Goal: Use online tool/utility: Utilize a website feature to perform a specific function

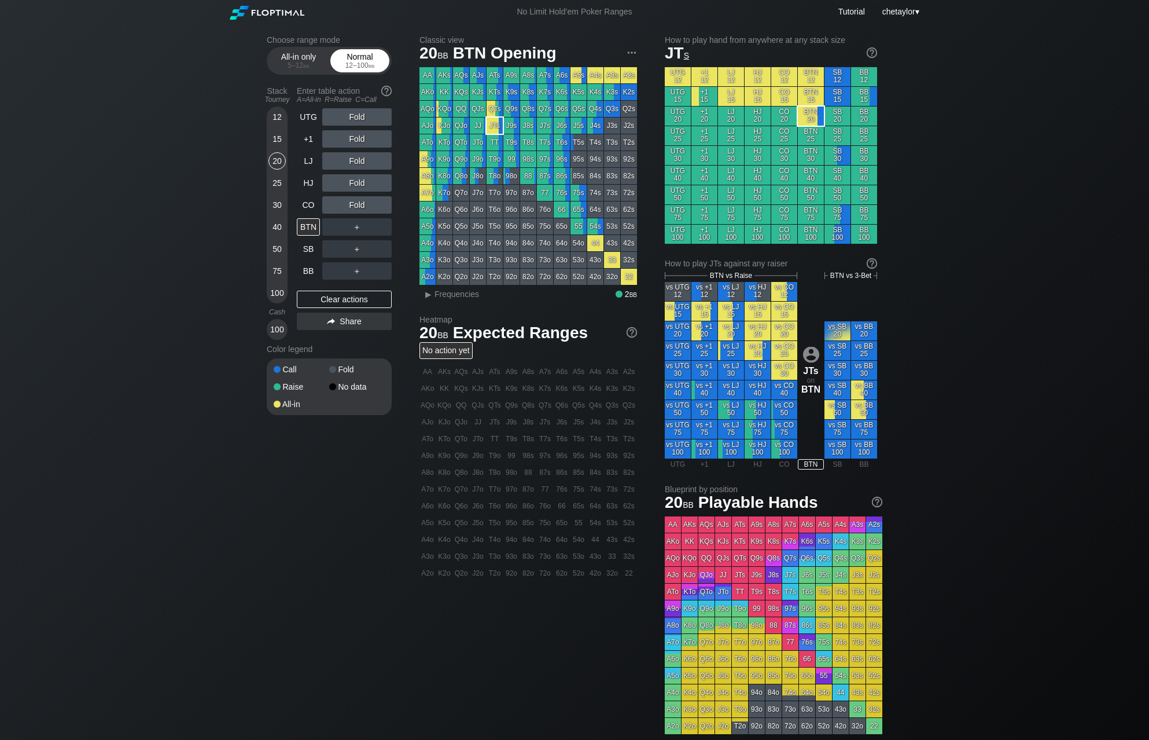
click at [366, 67] on div "12 – 100 bb" at bounding box center [360, 65] width 49 height 8
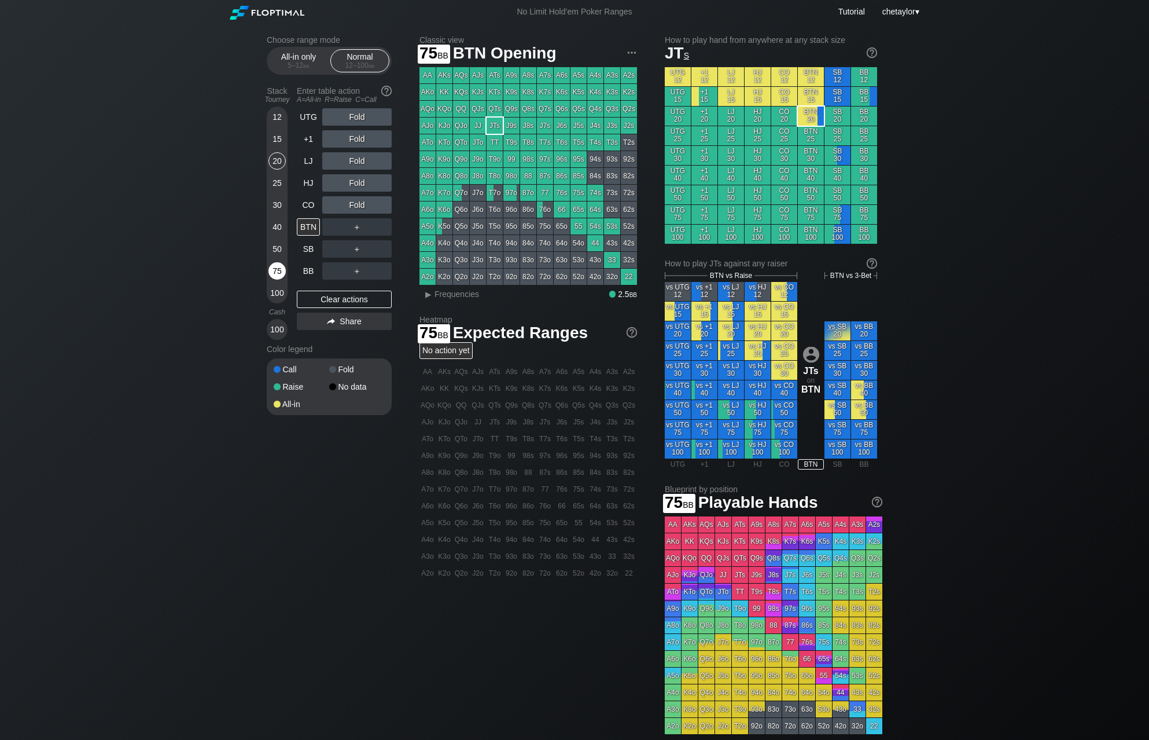
click at [274, 265] on div "75" at bounding box center [277, 270] width 17 height 17
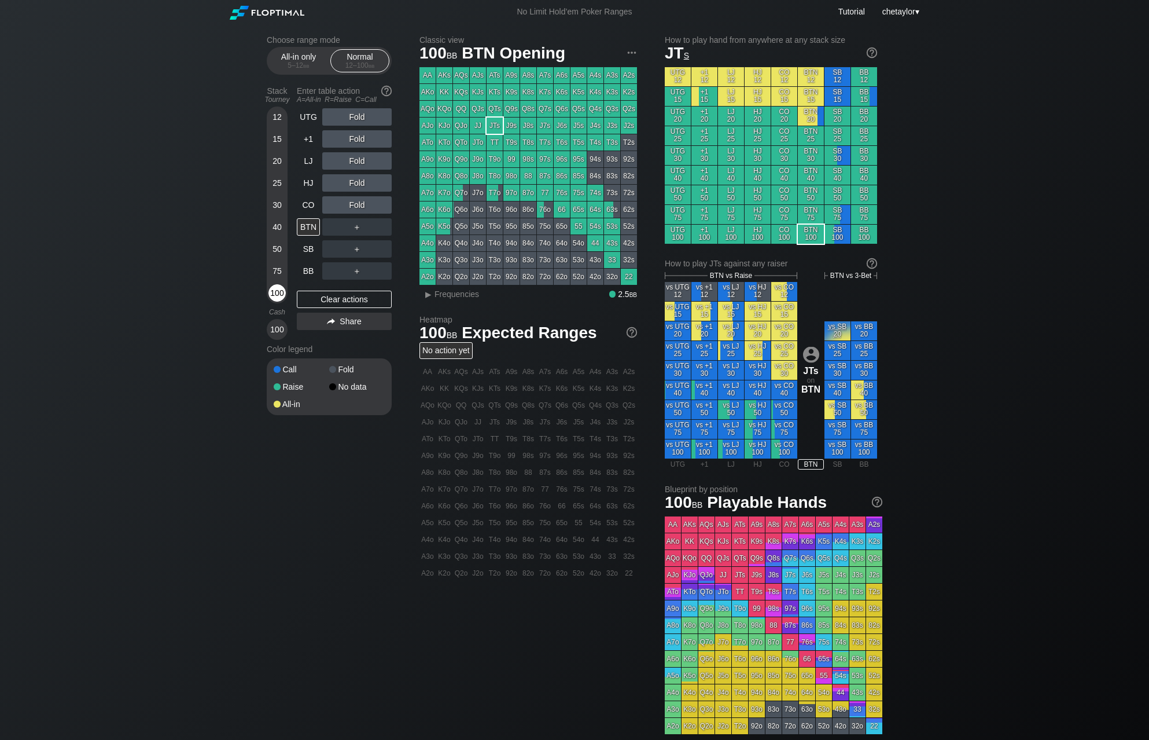
click at [277, 285] on div "100" at bounding box center [277, 292] width 17 height 17
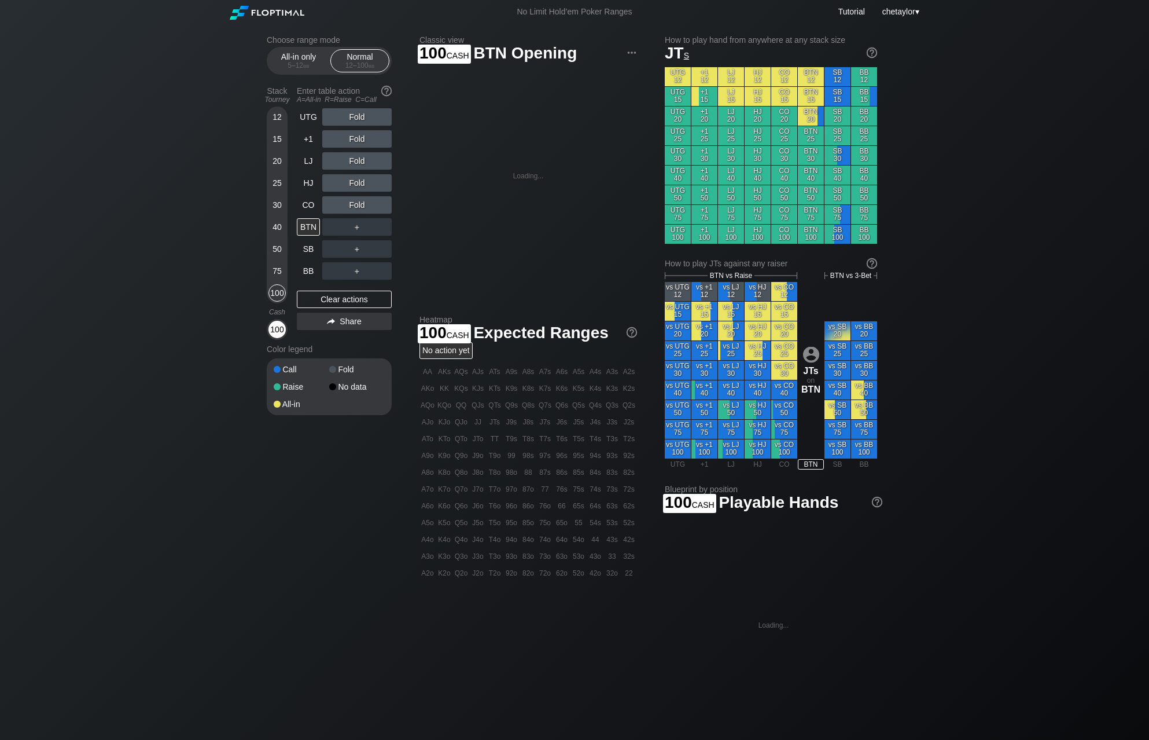
click at [279, 329] on div "100" at bounding box center [277, 329] width 17 height 17
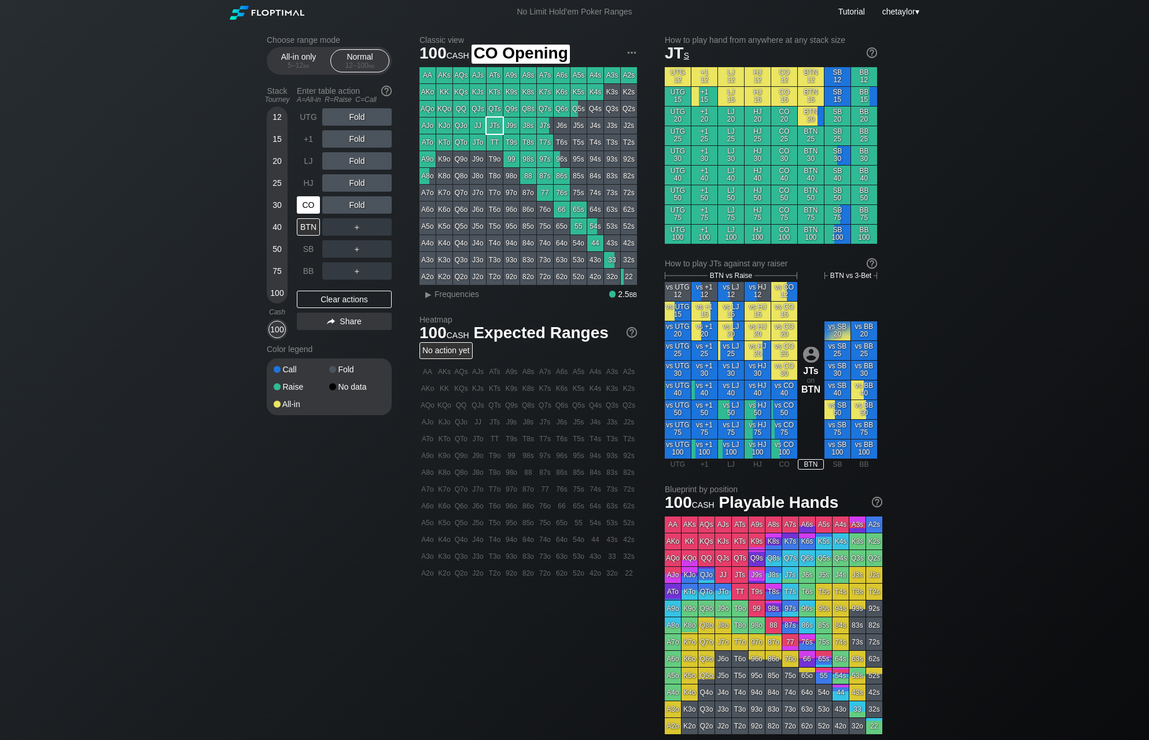
click at [313, 206] on div "CO" at bounding box center [308, 204] width 23 height 17
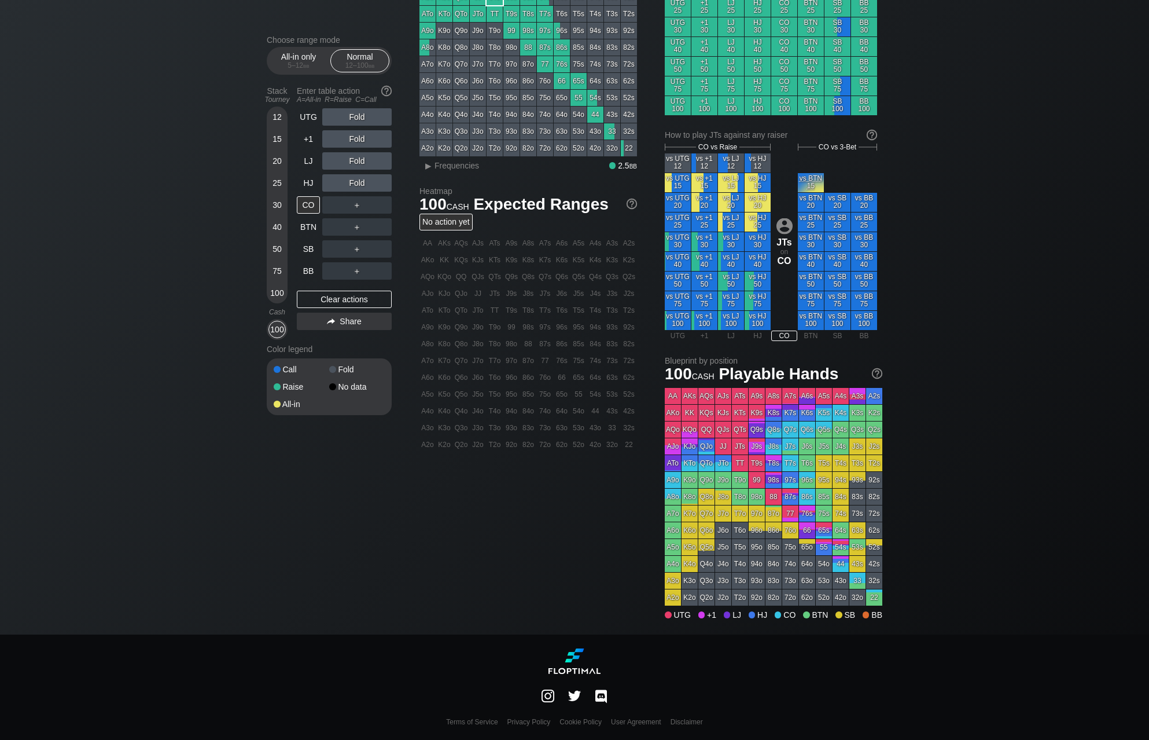
scroll to position [128, 0]
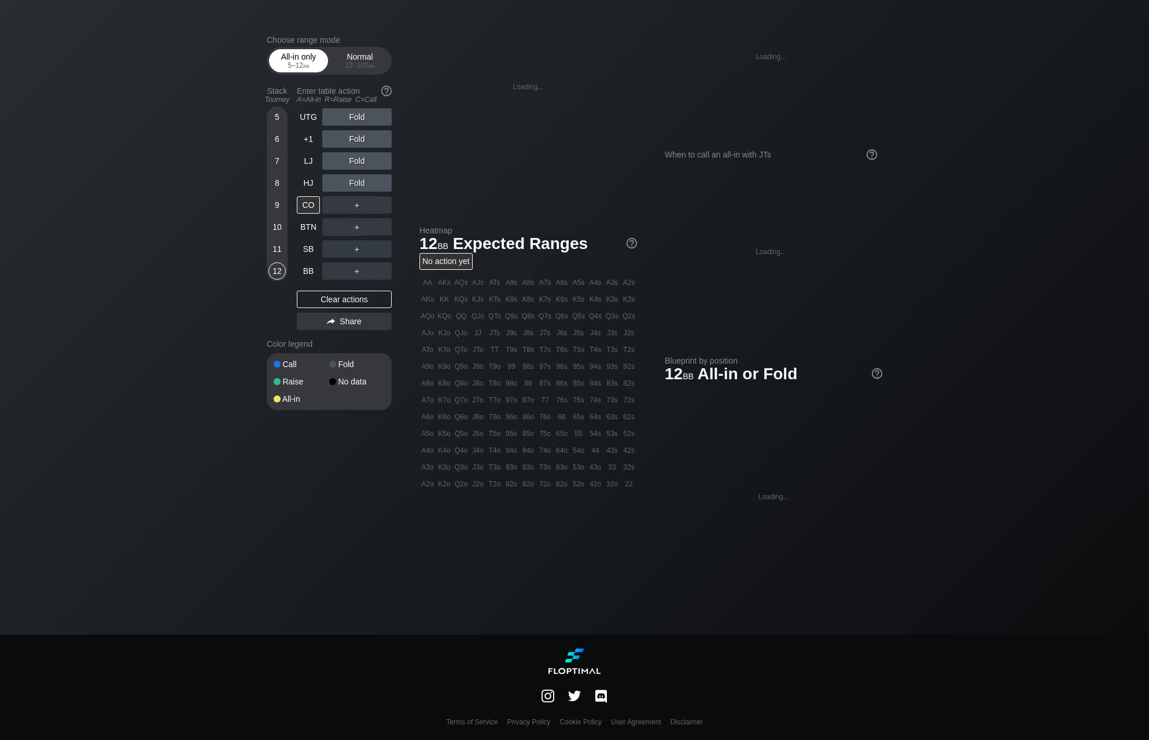
click at [307, 69] on div "All-in only 5 – 12 bb" at bounding box center [298, 61] width 53 height 22
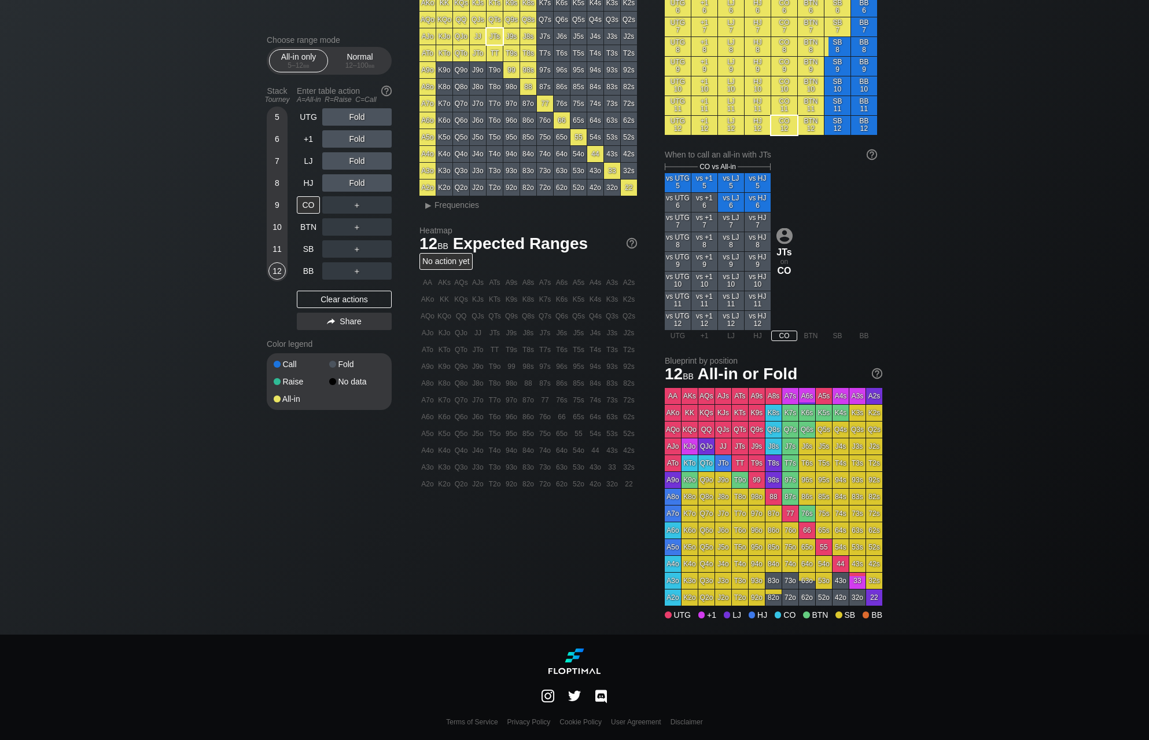
click at [990, 185] on div "Choose range mode All-in only 5 – 12 bb Normal 12 – 100 bb Stack Tourney Enter …" at bounding box center [574, 285] width 1149 height 700
click at [369, 63] on span "bb" at bounding box center [372, 65] width 6 height 8
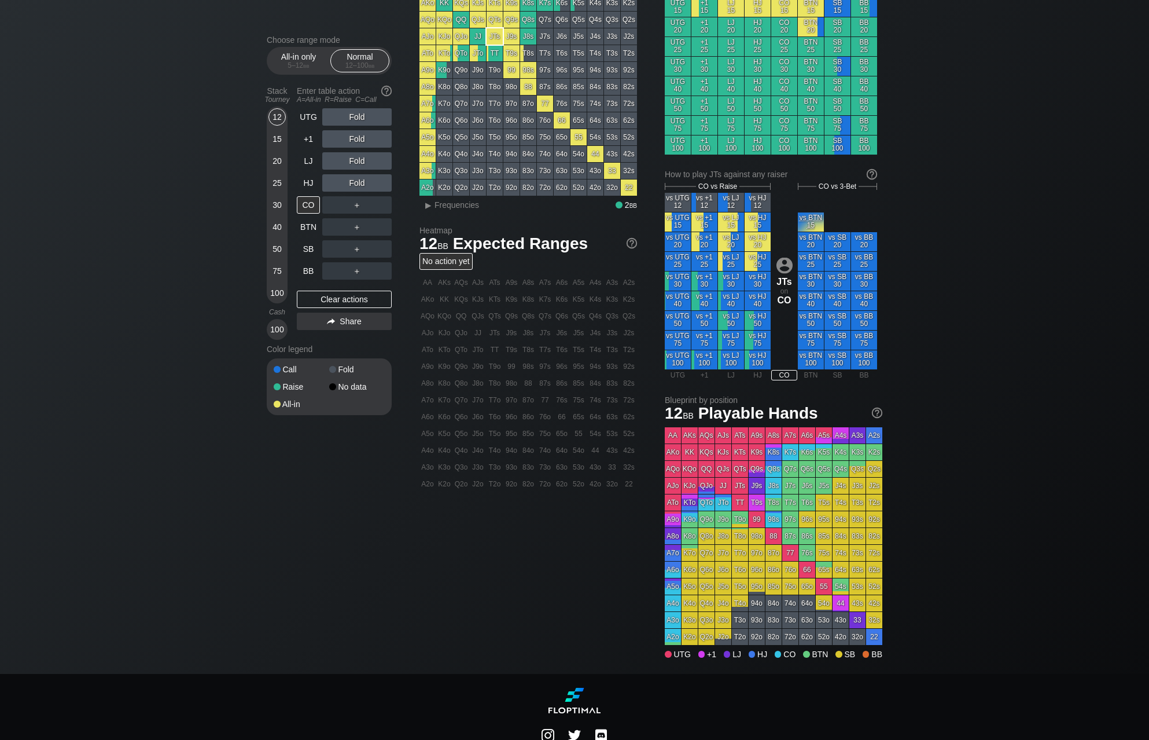
click at [1001, 238] on div "Choose range mode All-in only 5 – 12 bb Normal 12 – 100 bb Stack Tourney Enter …" at bounding box center [574, 304] width 1149 height 739
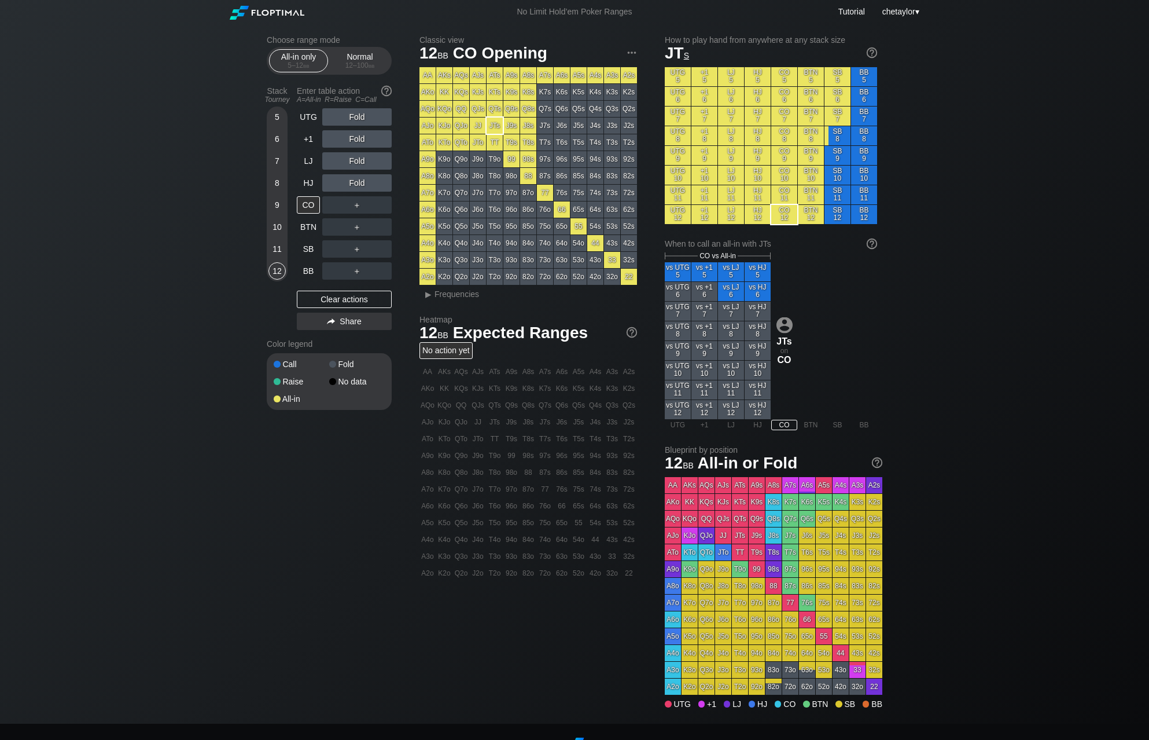
scroll to position [89, 0]
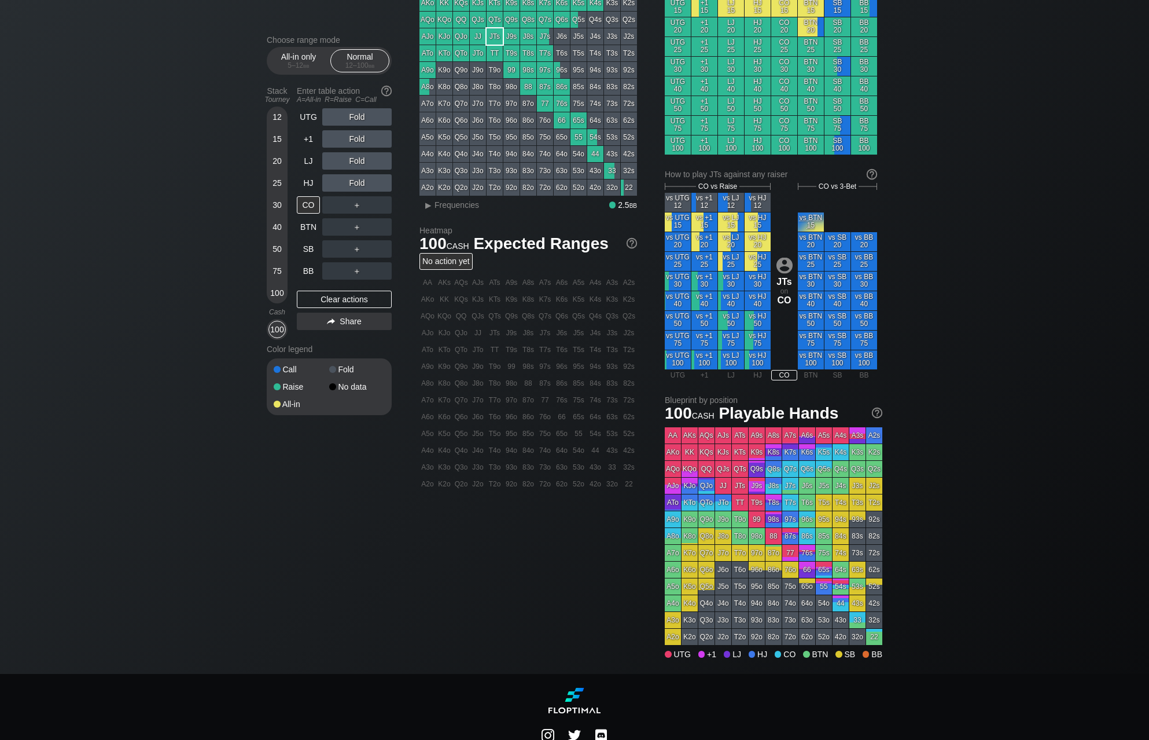
scroll to position [128, 0]
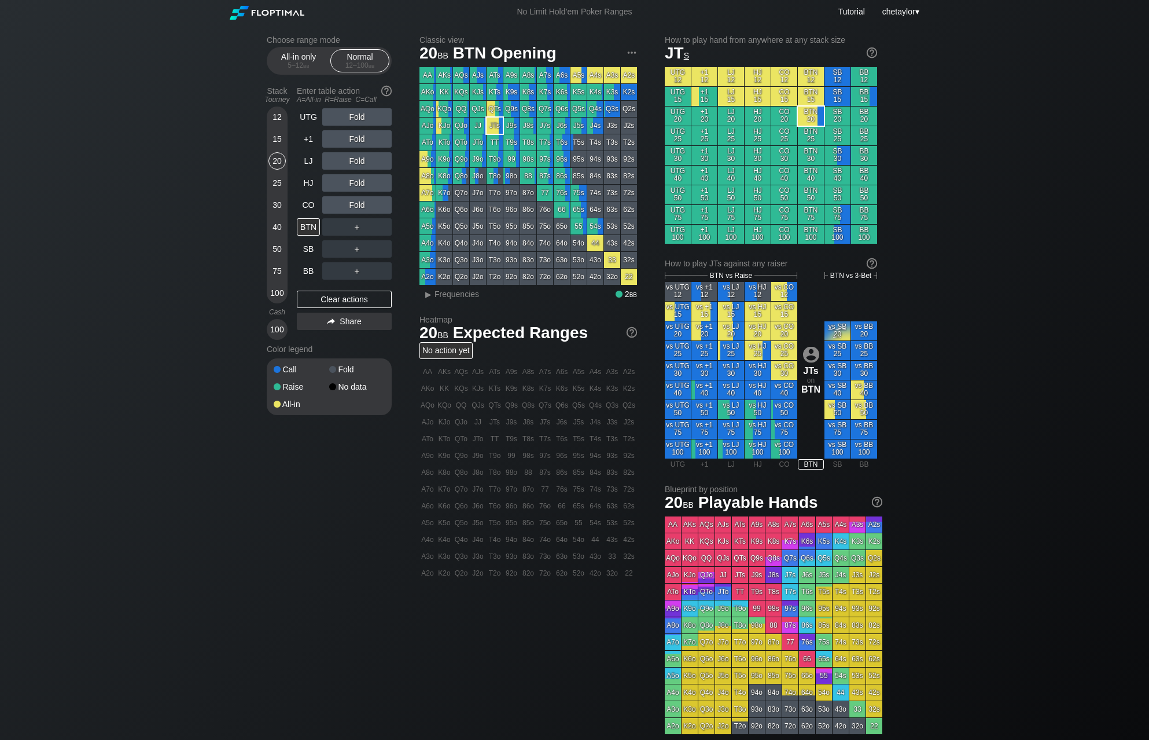
click at [88, 25] on div "Choose range mode All-in only 5 – 12 bb Normal 12 – 100 bb Stack Tourney Enter …" at bounding box center [574, 393] width 1149 height 739
